Goal: Find specific fact: Find contact information

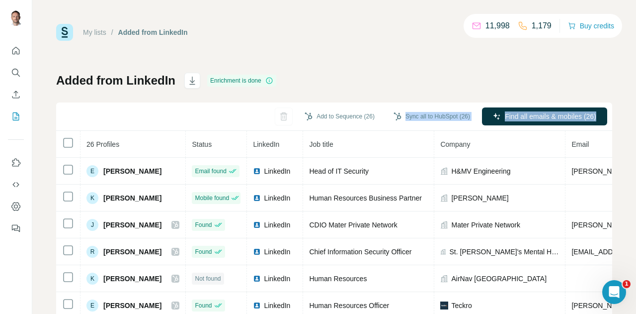
drag, startPoint x: 323, startPoint y: 54, endPoint x: 636, endPoint y: 83, distance: 314.1
click at [636, 83] on div "My lists / Added from LinkedIn 11,998 1,179 Buy credits Added from LinkedIn Enr…" at bounding box center [334, 157] width 604 height 314
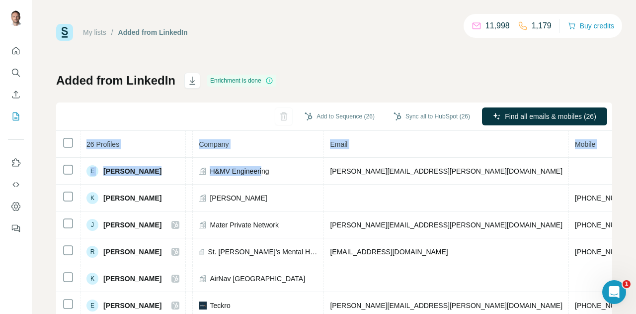
scroll to position [0, 332]
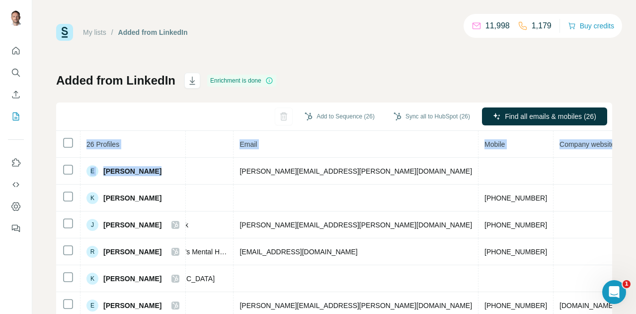
drag, startPoint x: 507, startPoint y: 171, endPoint x: 636, endPoint y: 166, distance: 129.4
click at [636, 166] on div "My lists / Added from LinkedIn 11,998 1,179 Buy credits Added from LinkedIn Enr…" at bounding box center [334, 157] width 604 height 314
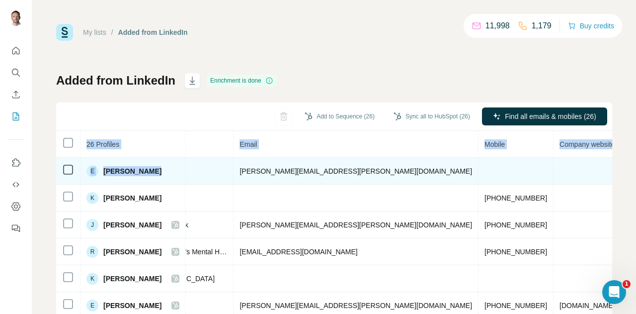
click at [336, 169] on td "[PERSON_NAME][EMAIL_ADDRESS][PERSON_NAME][DOMAIN_NAME]" at bounding box center [356, 171] width 245 height 27
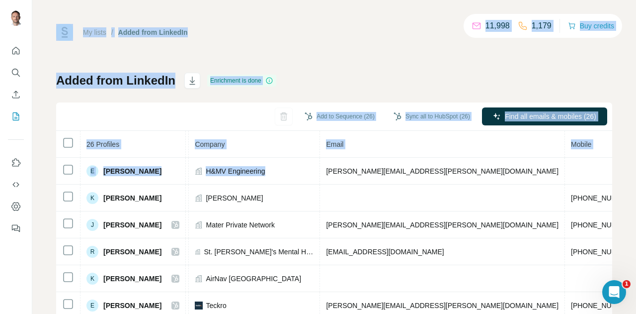
scroll to position [0, 0]
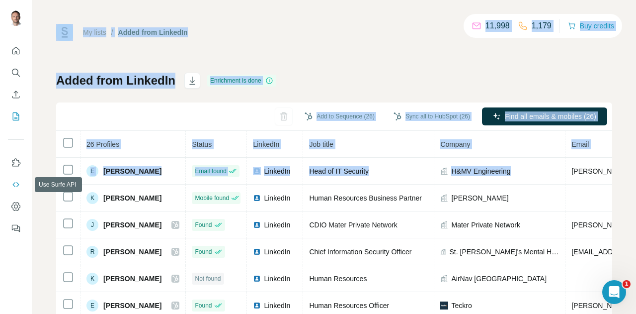
drag, startPoint x: 210, startPoint y: 173, endPoint x: 12, endPoint y: 179, distance: 198.0
click at [12, 179] on div "My lists / Added from LinkedIn 11,998 1,179 Buy credits Added from LinkedIn Enr…" at bounding box center [318, 157] width 636 height 314
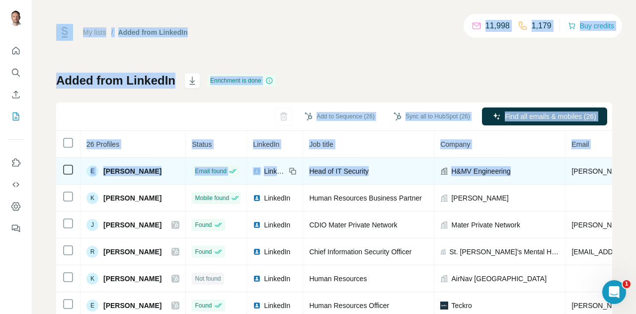
click at [393, 168] on div "Head of IT Security" at bounding box center [368, 171] width 119 height 10
